Goal: Navigation & Orientation: Go to known website

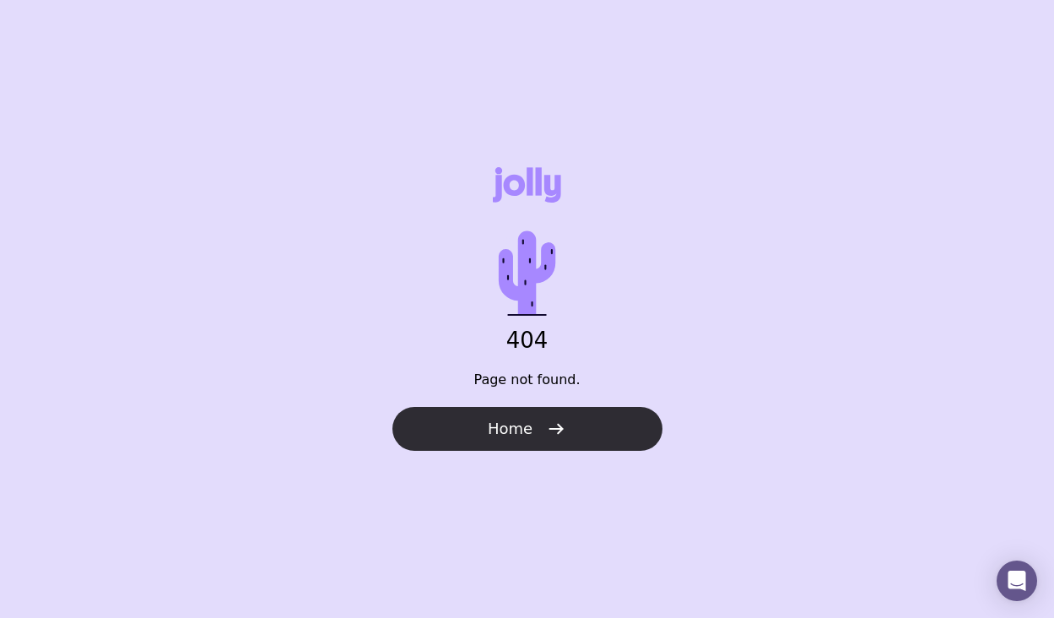
click at [472, 425] on button "Home" at bounding box center [527, 429] width 270 height 44
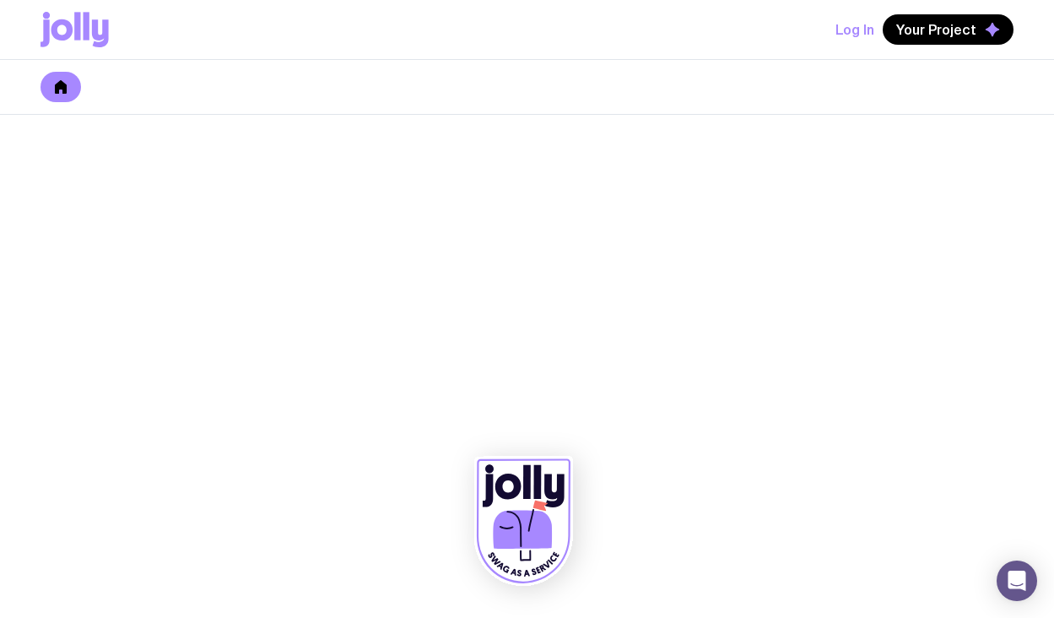
click at [67, 82] on link at bounding box center [60, 87] width 40 height 30
